Goal: Transaction & Acquisition: Purchase product/service

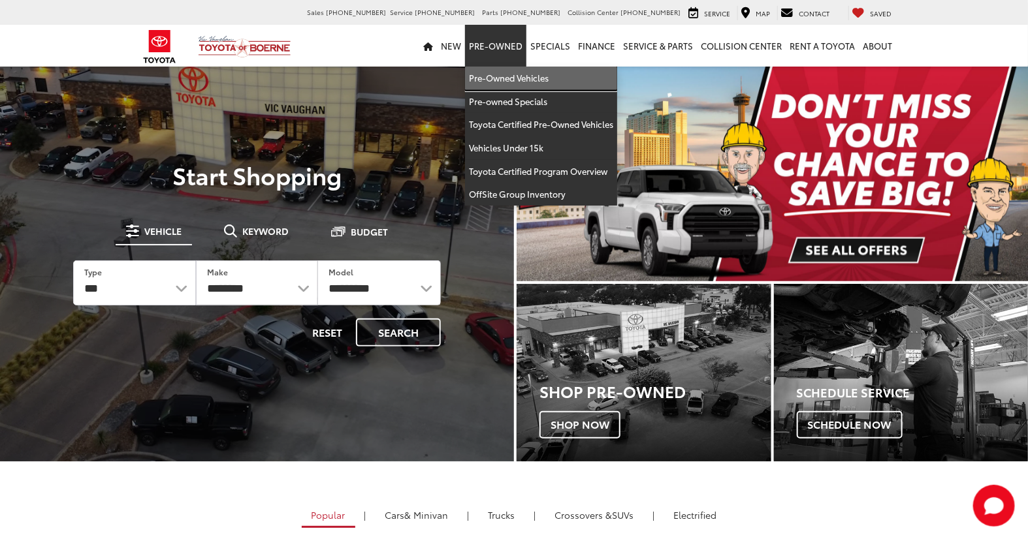
click at [504, 80] on link "Pre-Owned Vehicles" at bounding box center [541, 79] width 152 height 24
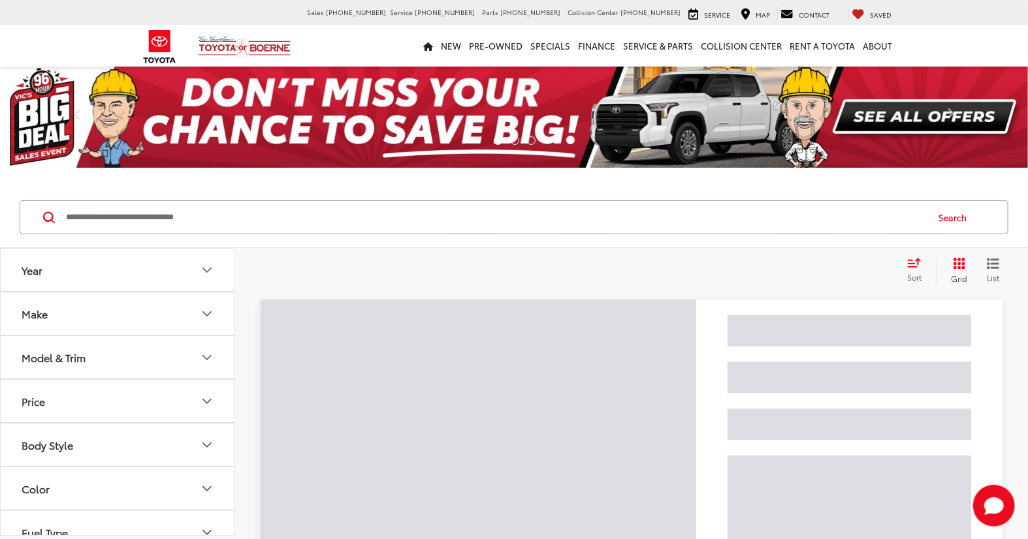
click at [188, 216] on input "Search by Make, Model, or Keyword" at bounding box center [495, 217] width 861 height 31
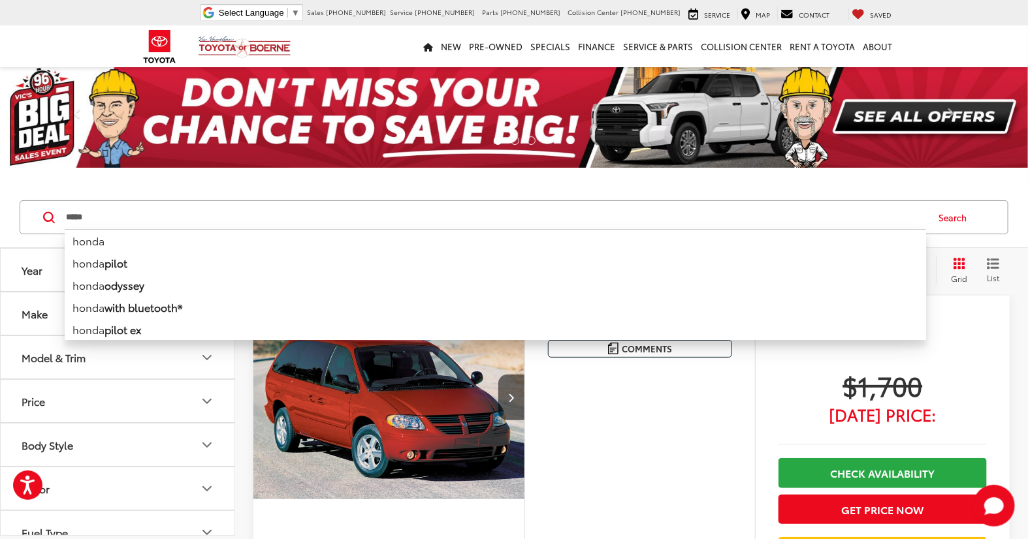
type input "*****"
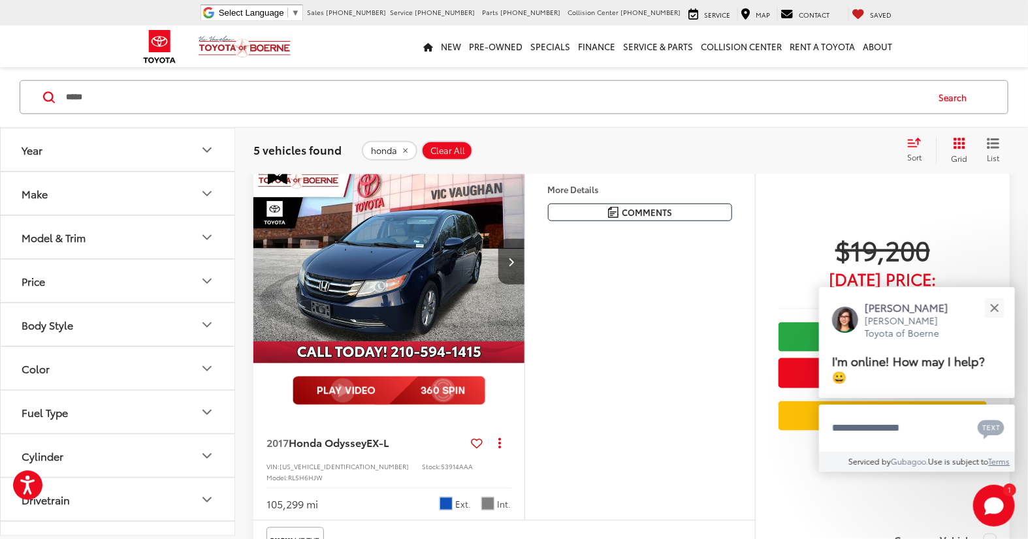
scroll to position [580, 0]
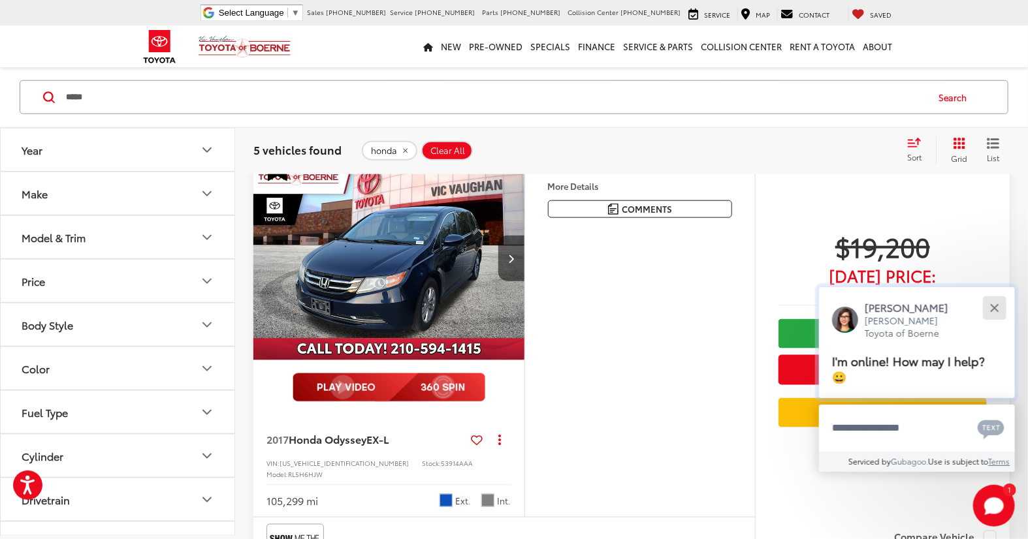
click at [999, 310] on button "Close" at bounding box center [994, 308] width 28 height 28
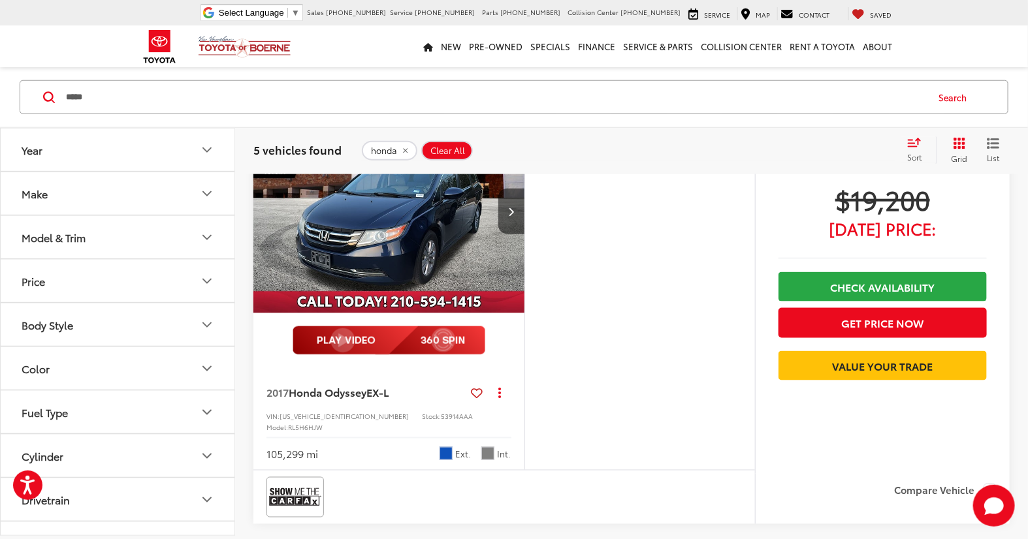
scroll to position [653, 0]
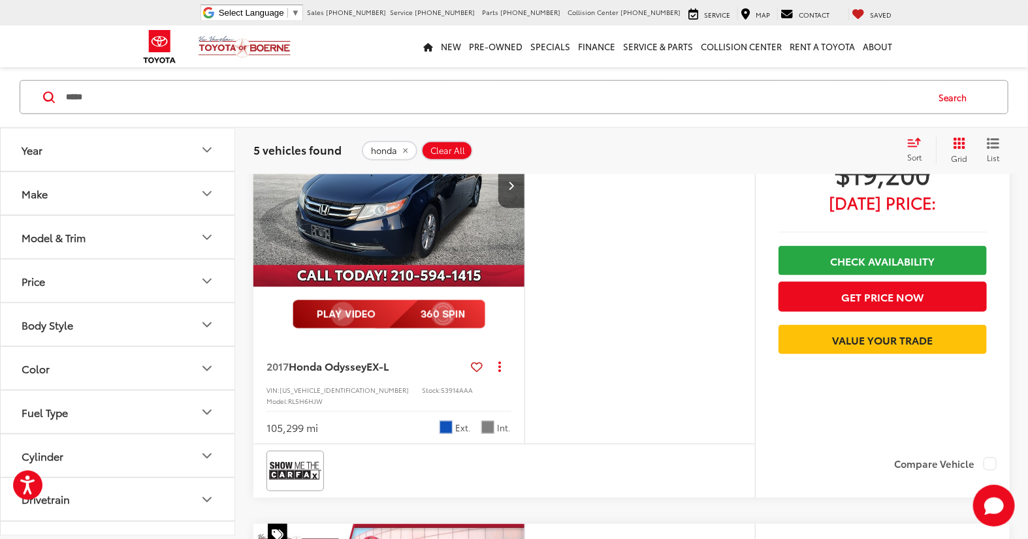
click at [451, 207] on img "2017 Honda Odyssey EX-L 0" at bounding box center [389, 186] width 273 height 204
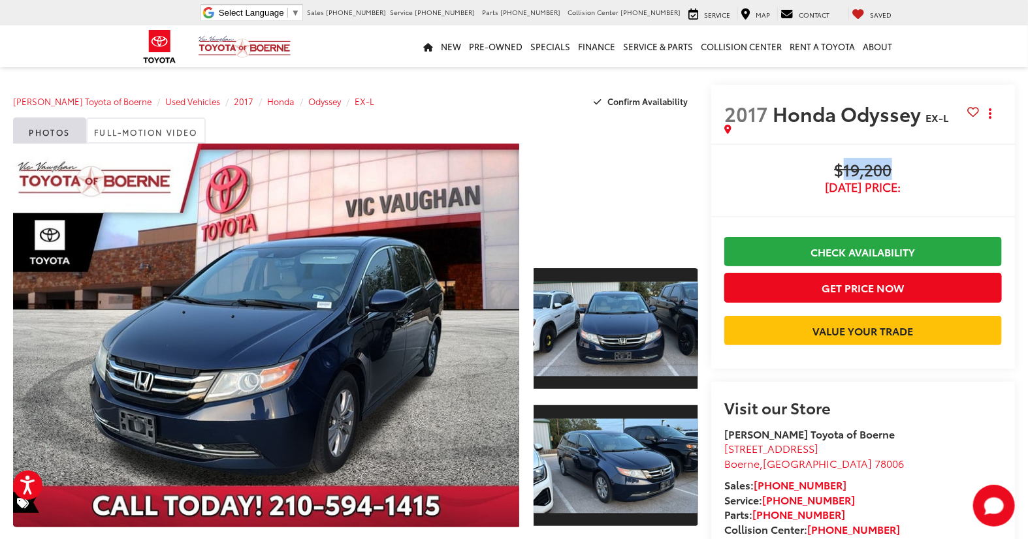
drag, startPoint x: 839, startPoint y: 161, endPoint x: 913, endPoint y: 161, distance: 73.8
click at [913, 161] on span "$19,200" at bounding box center [862, 171] width 277 height 20
drag, startPoint x: 913, startPoint y: 161, endPoint x: 958, endPoint y: 189, distance: 53.6
click at [958, 189] on span "[DATE] Price:" at bounding box center [862, 187] width 277 height 13
drag, startPoint x: 816, startPoint y: 166, endPoint x: 949, endPoint y: 167, distance: 132.5
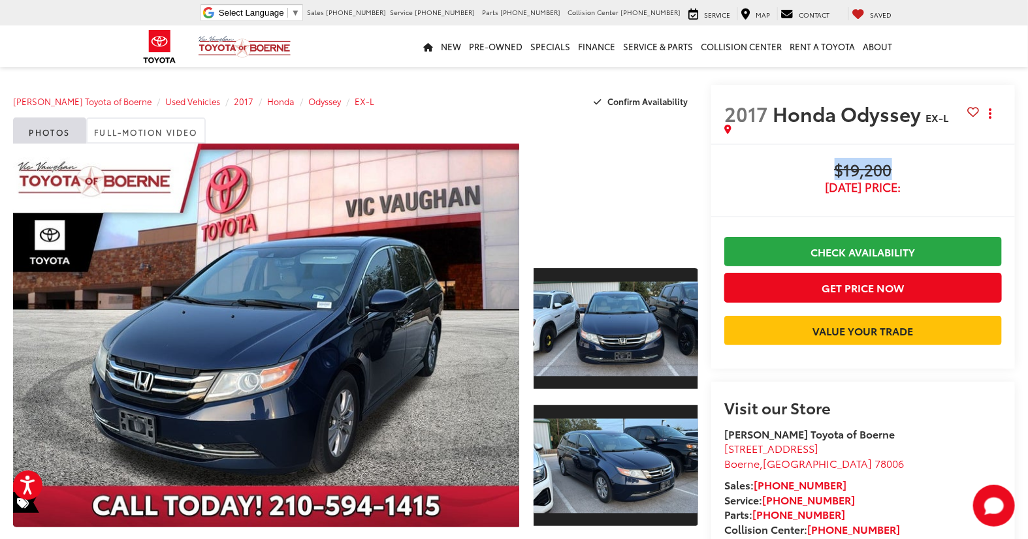
click at [949, 167] on span "$19,200" at bounding box center [862, 171] width 277 height 20
drag, startPoint x: 949, startPoint y: 167, endPoint x: 968, endPoint y: 178, distance: 22.2
click at [968, 178] on span "$19,200" at bounding box center [862, 171] width 277 height 20
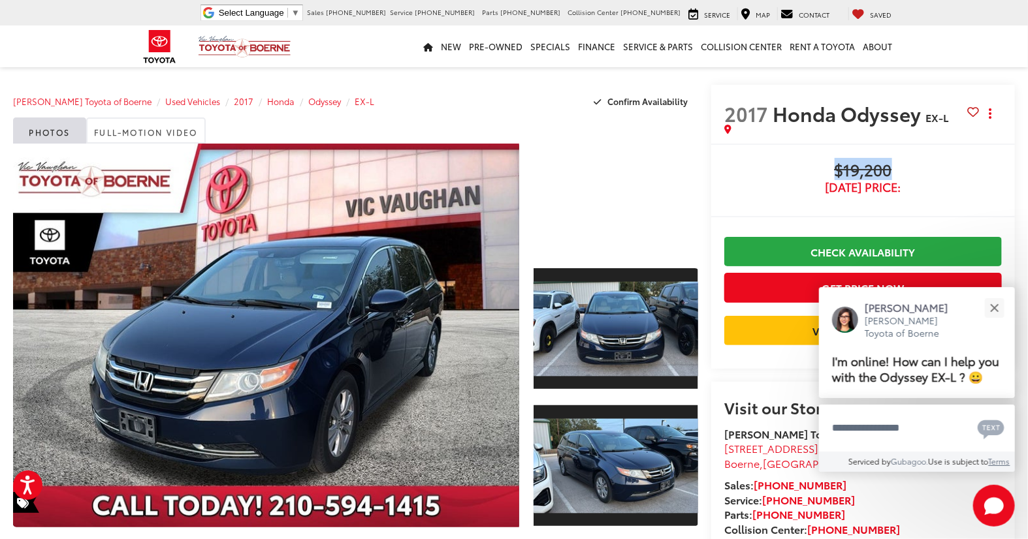
drag, startPoint x: 826, startPoint y: 166, endPoint x: 930, endPoint y: 174, distance: 103.4
click at [930, 174] on span "$19,200" at bounding box center [862, 171] width 277 height 20
click at [996, 87] on div "2017 Honda Odyssey EX-L Copy Link Share Print" at bounding box center [863, 114] width 304 height 59
click at [990, 307] on button "Close" at bounding box center [994, 308] width 28 height 28
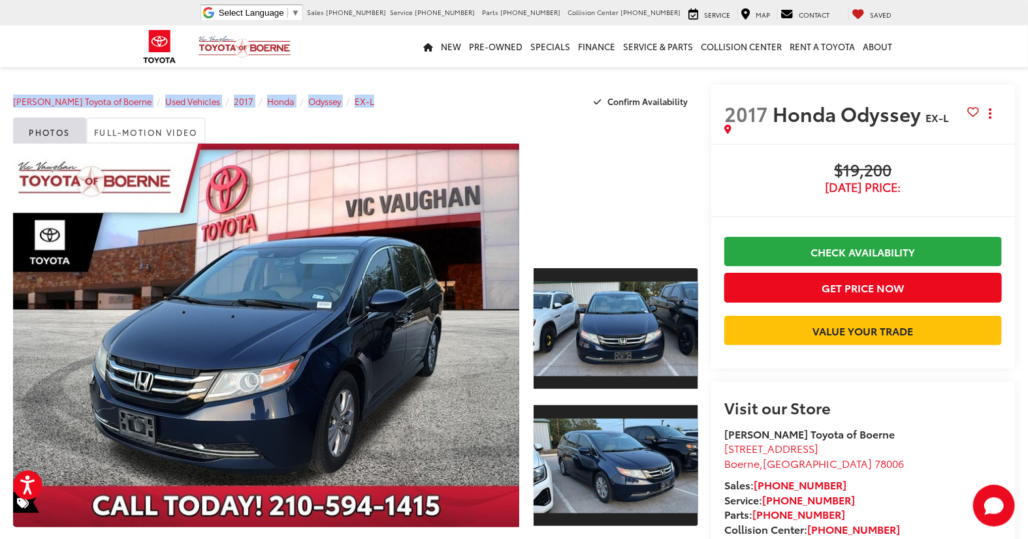
drag, startPoint x: 375, startPoint y: 83, endPoint x: 40, endPoint y: 91, distance: 335.0
drag, startPoint x: 40, startPoint y: 91, endPoint x: 37, endPoint y: 82, distance: 9.5
drag, startPoint x: 392, startPoint y: 112, endPoint x: 158, endPoint y: 102, distance: 233.9
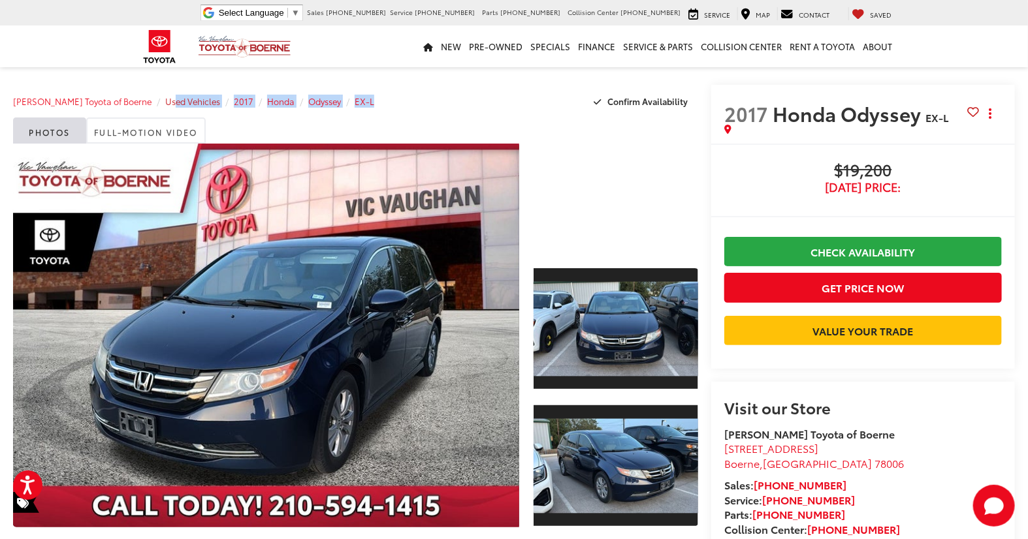
click at [158, 102] on div "Vic Vaughan Toyota of Boerne Used Vehicles 2017 Honda Odyssey EX-L Confirm Avai…" at bounding box center [355, 101] width 685 height 33
drag, startPoint x: 158, startPoint y: 102, endPoint x: 63, endPoint y: 85, distance: 96.8
click at [63, 85] on div "Vic Vaughan Toyota of Boerne Used Vehicles 2017 Honda Odyssey EX-L Confirm Avai…" at bounding box center [355, 101] width 685 height 33
drag, startPoint x: 857, startPoint y: 90, endPoint x: 928, endPoint y: 96, distance: 70.8
click at [928, 96] on div "2017 Honda Odyssey EX-L Copy Link Share Print" at bounding box center [863, 114] width 304 height 59
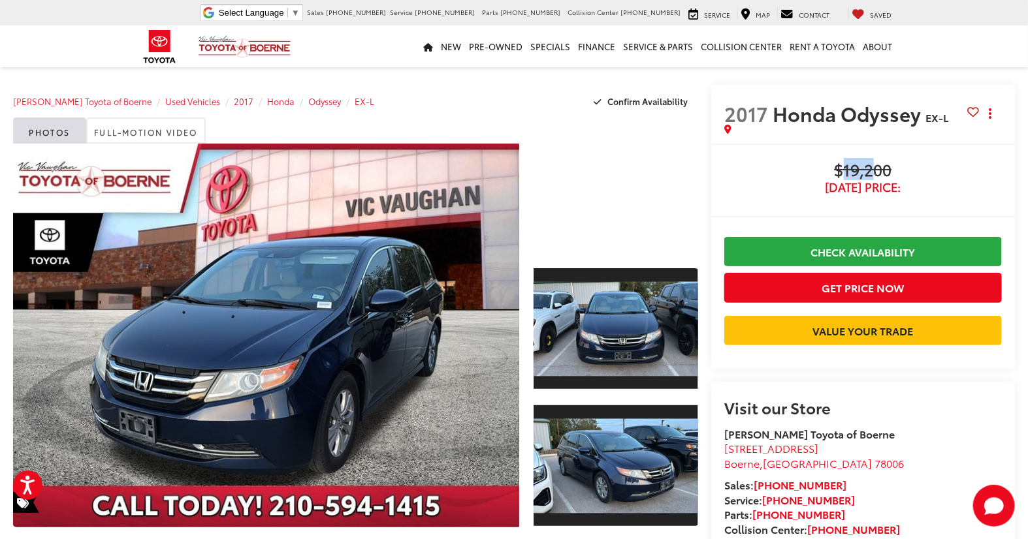
drag, startPoint x: 928, startPoint y: 96, endPoint x: 877, endPoint y: 166, distance: 86.4
click at [877, 166] on span "$19,200" at bounding box center [862, 171] width 277 height 20
drag, startPoint x: 877, startPoint y: 166, endPoint x: 945, endPoint y: 176, distance: 68.7
click at [945, 176] on span "$19,200" at bounding box center [862, 171] width 277 height 20
click at [529, 291] on div at bounding box center [612, 339] width 171 height 390
